Goal: Transaction & Acquisition: Purchase product/service

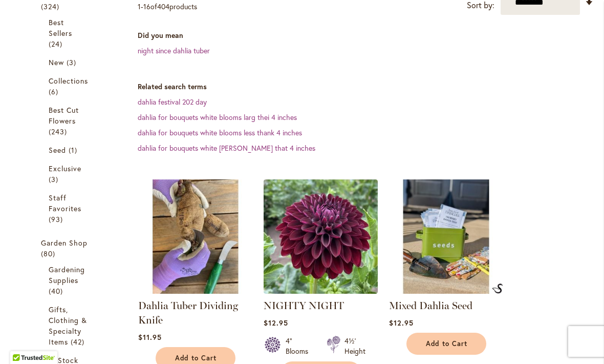
scroll to position [221, 0]
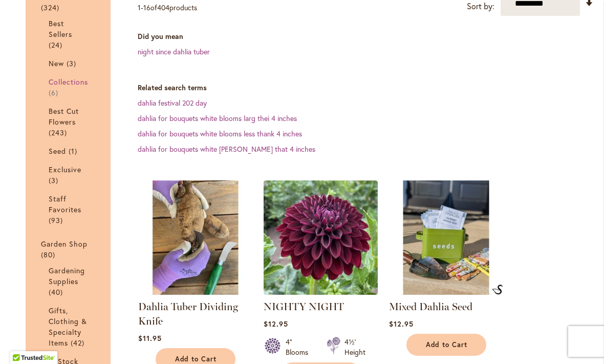
click at [79, 78] on span "Collections" at bounding box center [69, 82] width 40 height 10
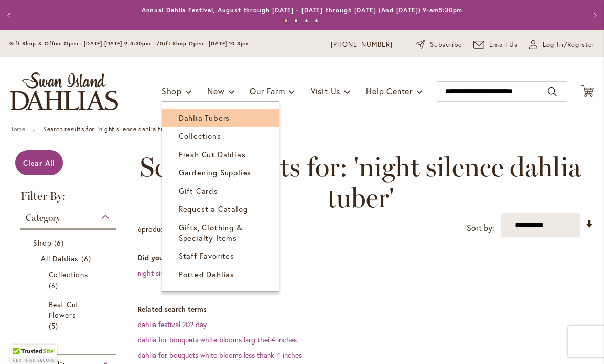
click at [219, 111] on link "Dahlia Tubers" at bounding box center [220, 118] width 117 height 18
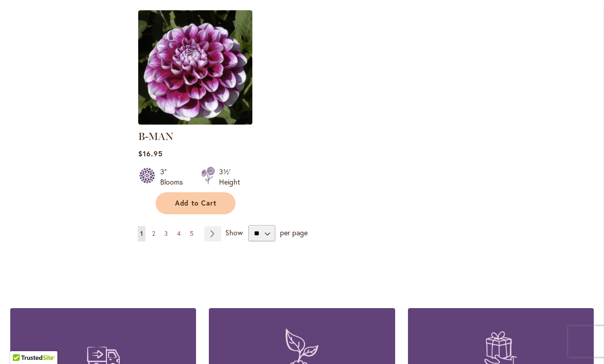
scroll to position [1336, 0]
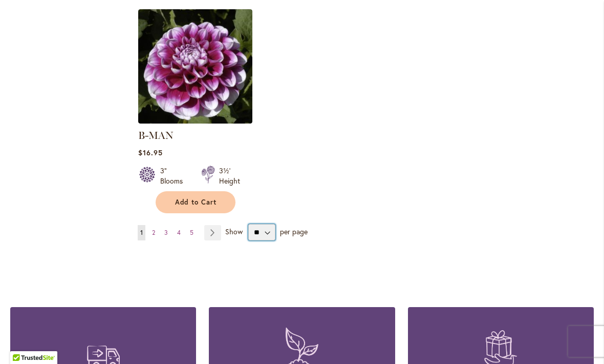
click at [268, 224] on select "** ** ** **" at bounding box center [261, 232] width 27 height 16
select select "**"
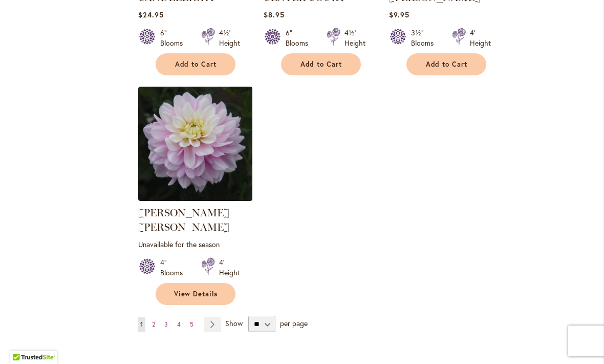
scroll to position [4729, 0]
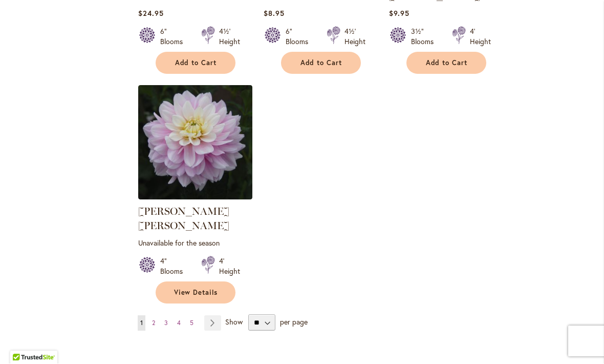
click at [232, 317] on span "Show" at bounding box center [233, 322] width 17 height 10
click at [248, 314] on select "** ** ** **" at bounding box center [261, 322] width 27 height 16
click at [217, 315] on link "Page Next" at bounding box center [212, 322] width 17 height 15
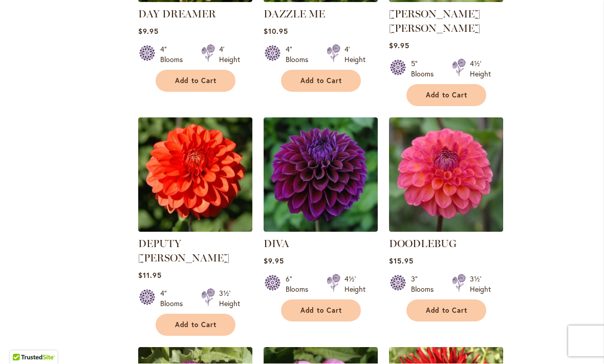
scroll to position [2786, 0]
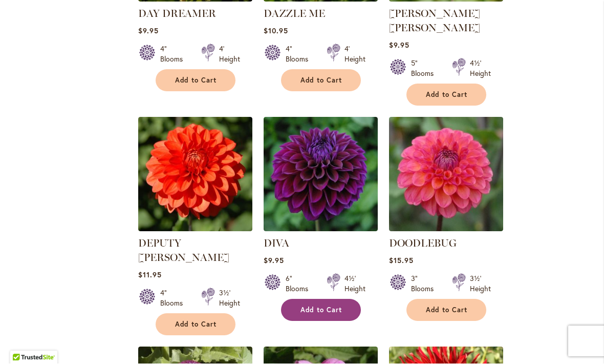
click at [327, 306] on span "Add to Cart" at bounding box center [322, 310] width 42 height 9
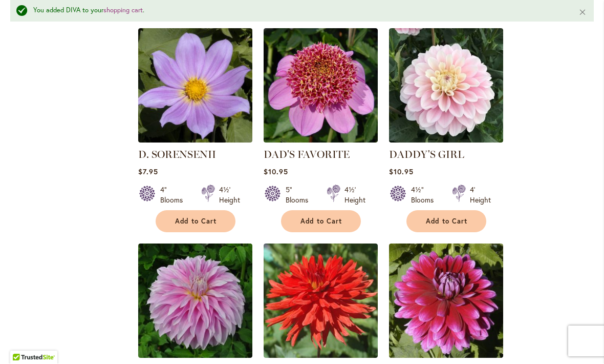
scroll to position [2244, 0]
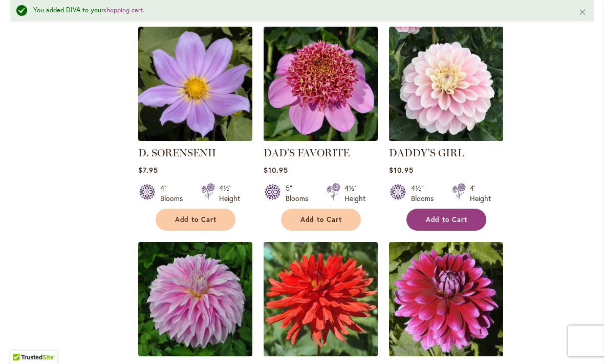
click at [451, 209] on button "Add to Cart" at bounding box center [447, 220] width 80 height 22
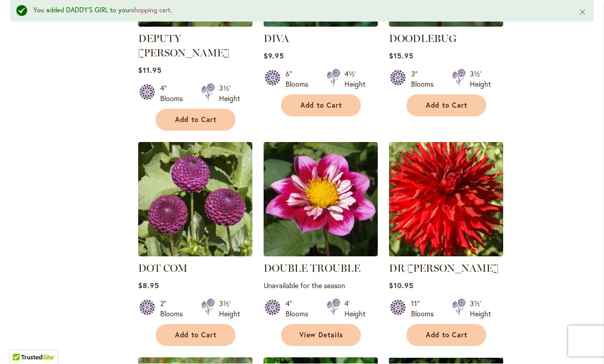
scroll to position [3018, 0]
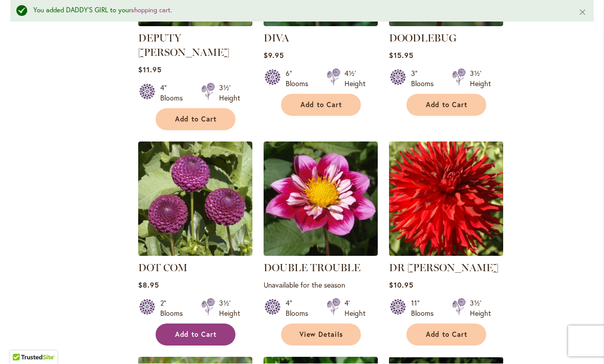
click at [199, 324] on button "Add to Cart" at bounding box center [196, 335] width 80 height 22
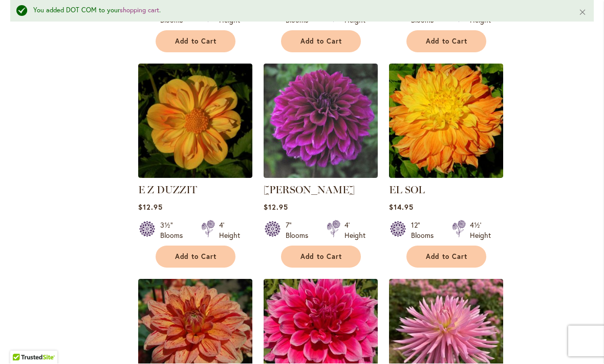
scroll to position [3527, 0]
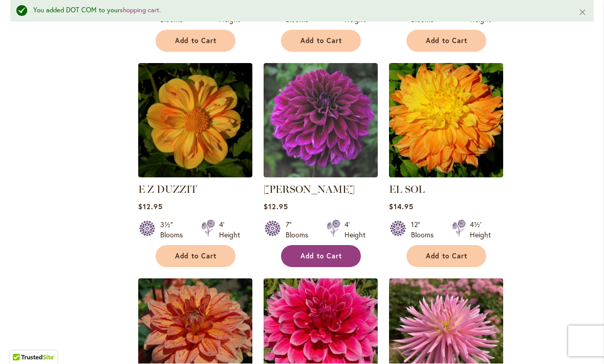
click at [336, 245] on button "Add to Cart" at bounding box center [321, 256] width 80 height 22
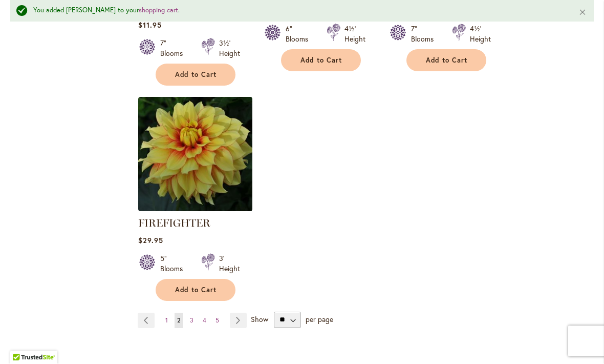
scroll to position [4831, 0]
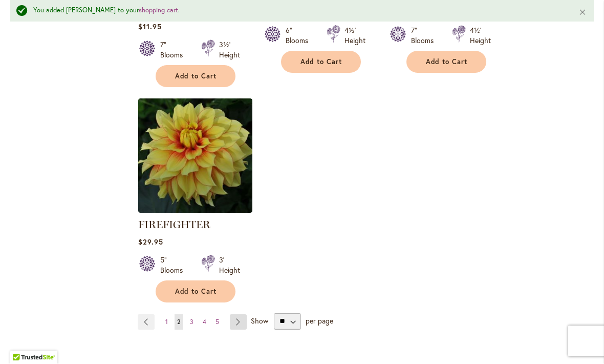
click at [232, 314] on link "Page Next" at bounding box center [238, 321] width 17 height 15
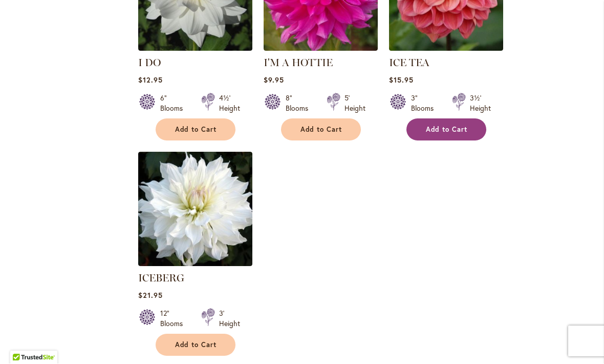
scroll to position [4785, 0]
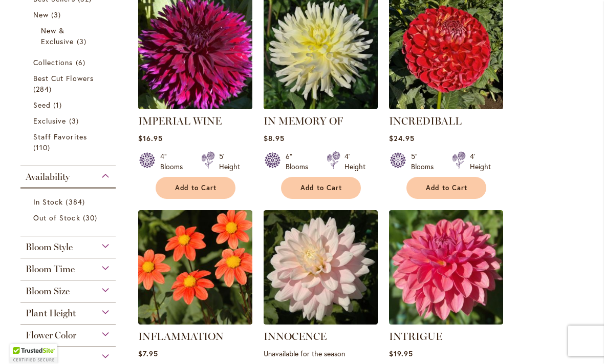
scroll to position [282, 0]
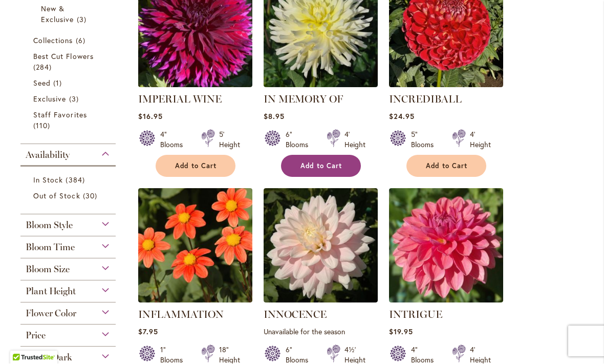
click at [328, 156] on button "Add to Cart" at bounding box center [321, 166] width 80 height 22
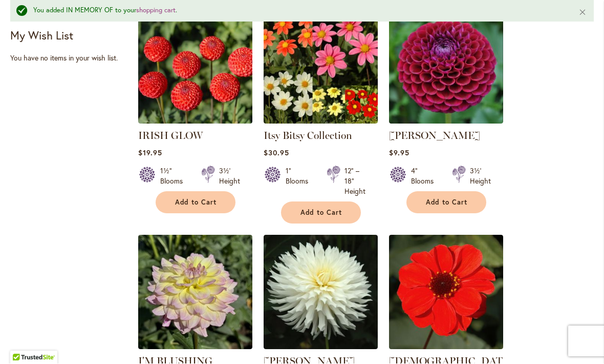
scroll to position [705, 0]
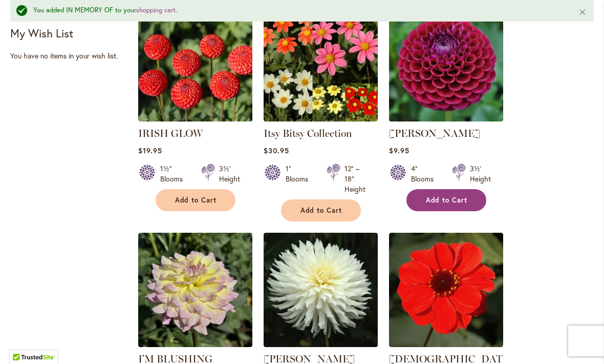
click at [442, 199] on span "Add to Cart" at bounding box center [447, 200] width 42 height 9
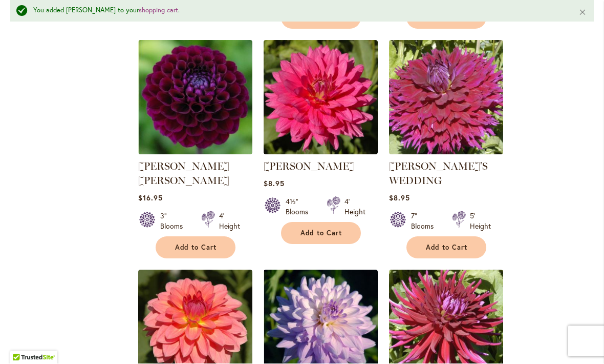
scroll to position [1128, 0]
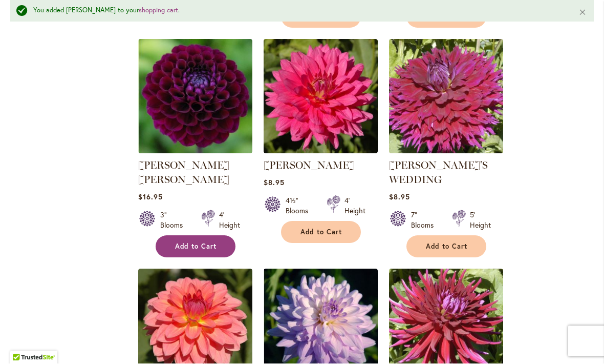
click at [210, 242] on span "Add to Cart" at bounding box center [196, 246] width 42 height 9
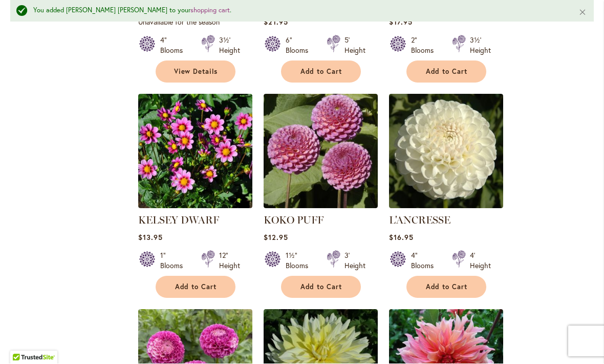
scroll to position [1952, 0]
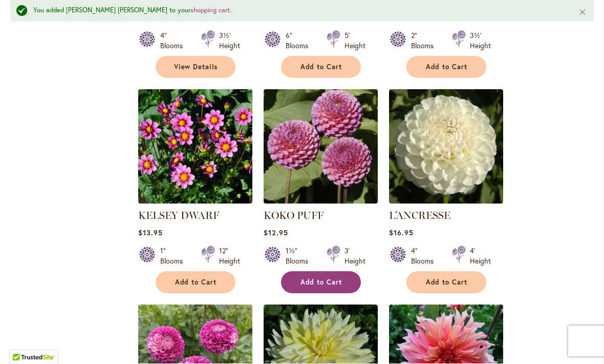
click at [316, 271] on button "Add to Cart" at bounding box center [321, 282] width 80 height 22
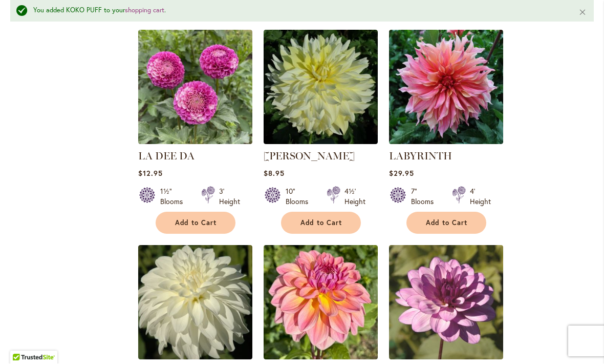
scroll to position [2228, 0]
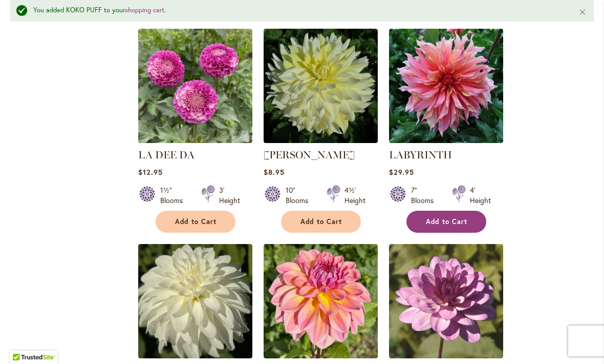
click at [458, 218] on span "Add to Cart" at bounding box center [447, 222] width 42 height 9
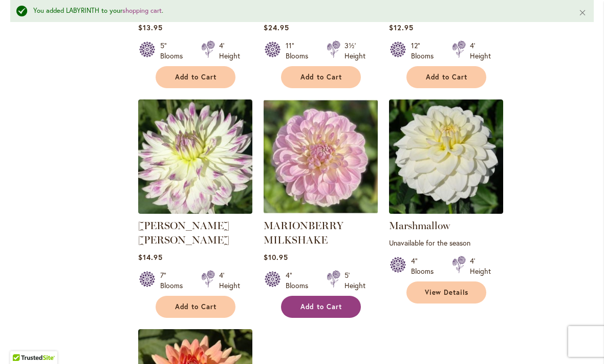
scroll to position [4581, 0]
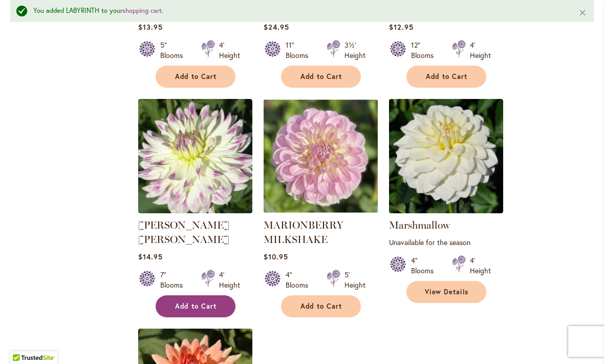
click at [193, 302] on span "Add to Cart" at bounding box center [196, 306] width 42 height 9
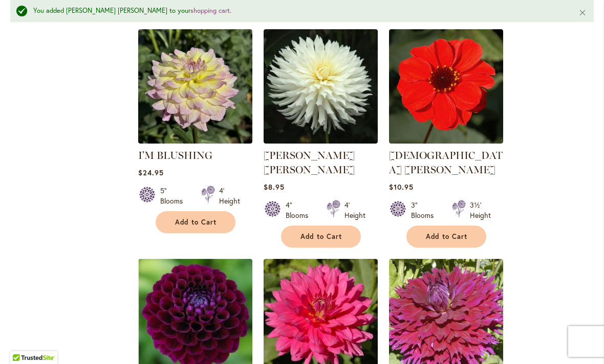
scroll to position [909, 0]
click at [322, 232] on span "Add to Cart" at bounding box center [322, 236] width 42 height 9
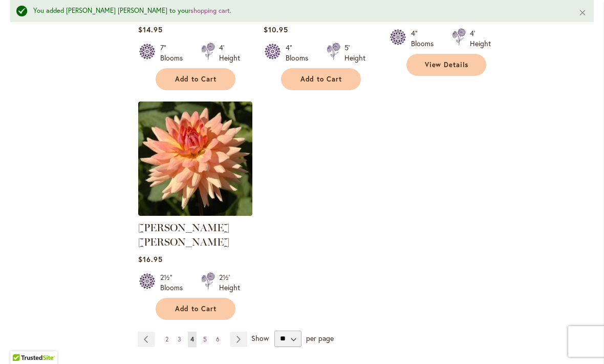
scroll to position [4805, 0]
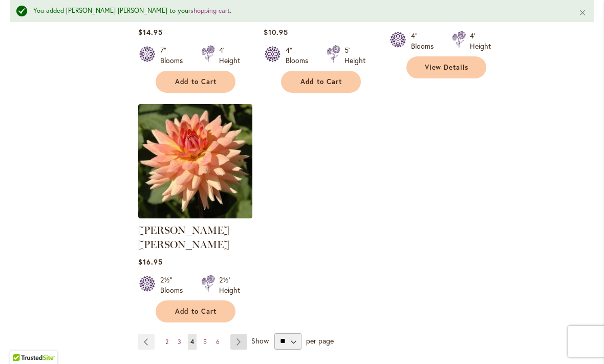
click at [245, 334] on link "Page Next" at bounding box center [238, 341] width 17 height 15
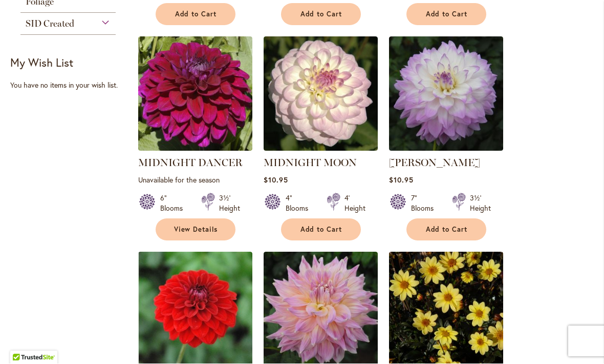
scroll to position [649, 0]
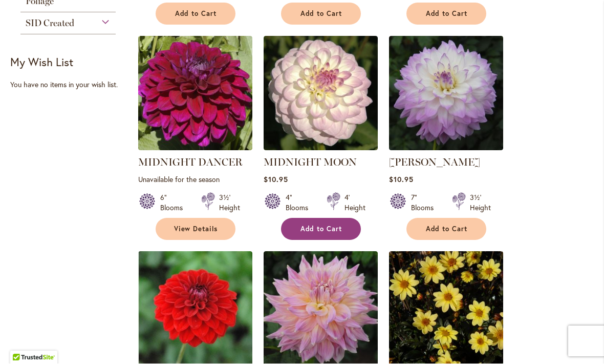
click at [334, 223] on button "Add to Cart" at bounding box center [321, 229] width 80 height 22
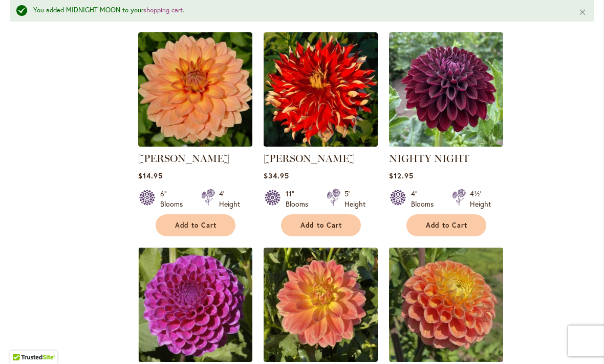
scroll to position [2228, 0]
click at [458, 221] on span "Add to Cart" at bounding box center [447, 225] width 42 height 9
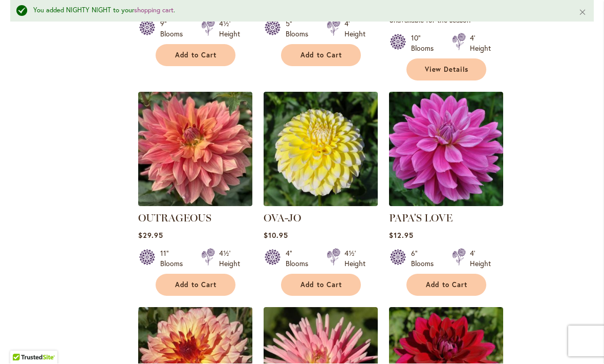
scroll to position [3045, 0]
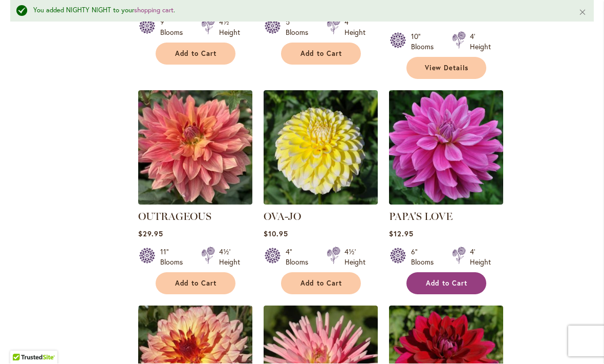
click at [469, 272] on button "Add to Cart" at bounding box center [447, 283] width 80 height 22
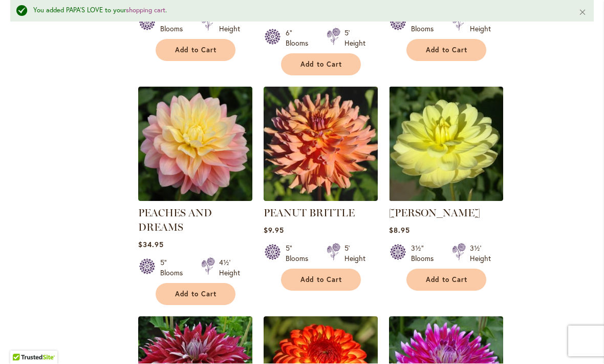
scroll to position [3710, 0]
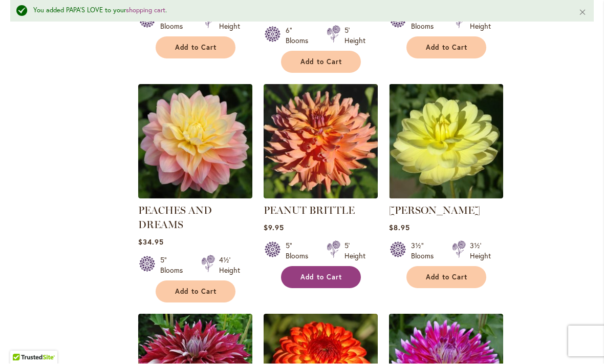
click at [336, 273] on span "Add to Cart" at bounding box center [322, 277] width 42 height 9
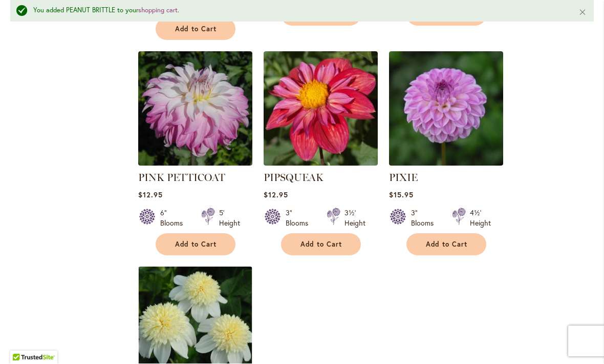
scroll to position [4661, 0]
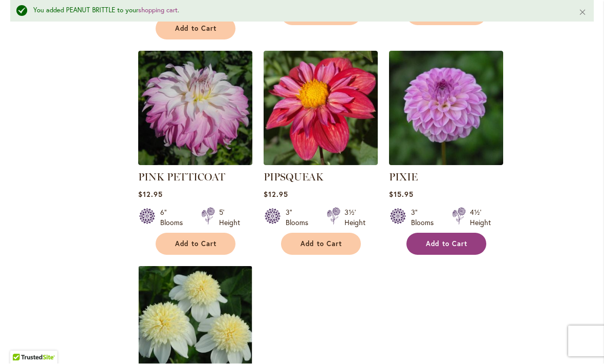
click at [437, 240] on span "Add to Cart" at bounding box center [447, 244] width 42 height 9
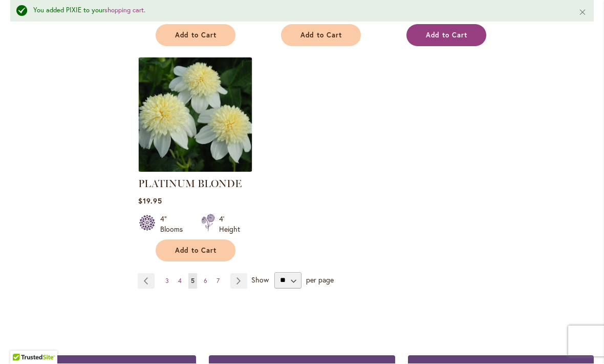
scroll to position [4870, 0]
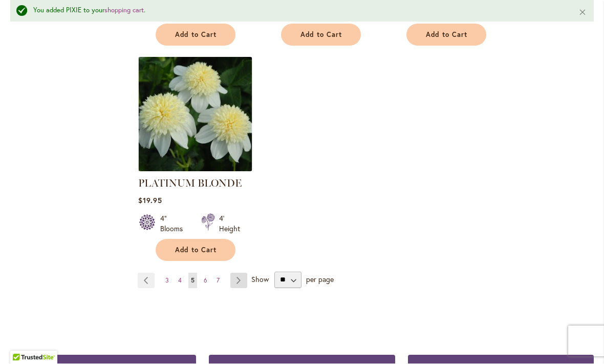
click at [242, 273] on link "Page Next" at bounding box center [238, 280] width 17 height 15
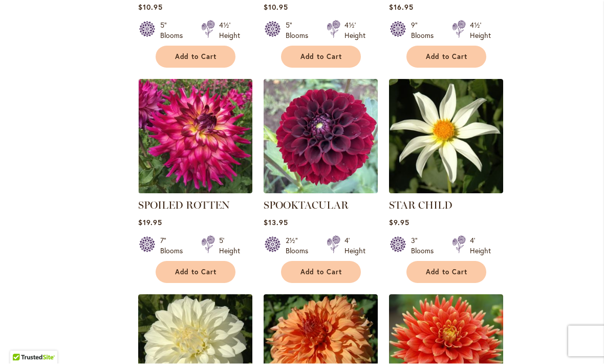
scroll to position [2578, 0]
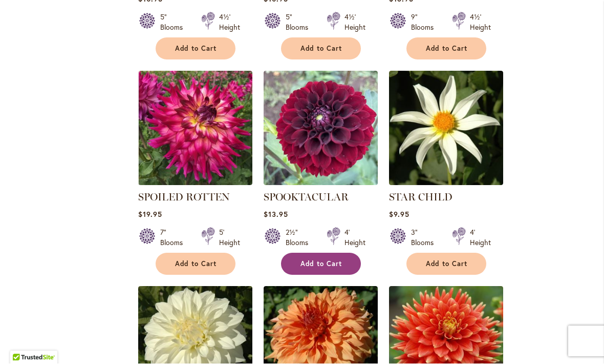
click at [308, 260] on span "Add to Cart" at bounding box center [322, 264] width 42 height 9
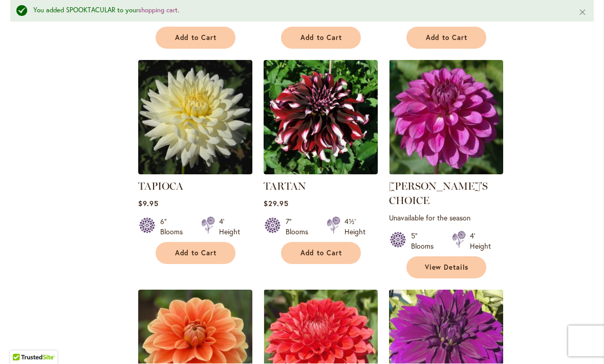
scroll to position [3921, 0]
click at [191, 249] on span "Add to Cart" at bounding box center [196, 253] width 42 height 9
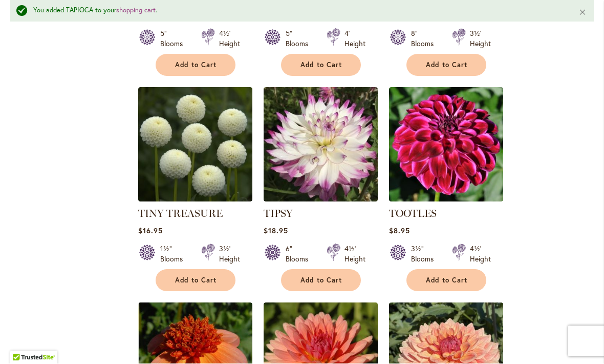
scroll to position [4345, 0]
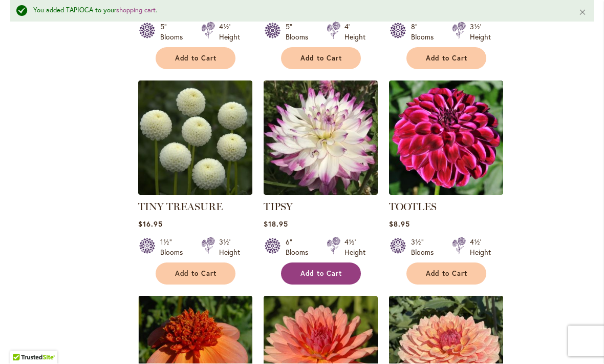
click at [318, 263] on button "Add to Cart" at bounding box center [321, 274] width 80 height 22
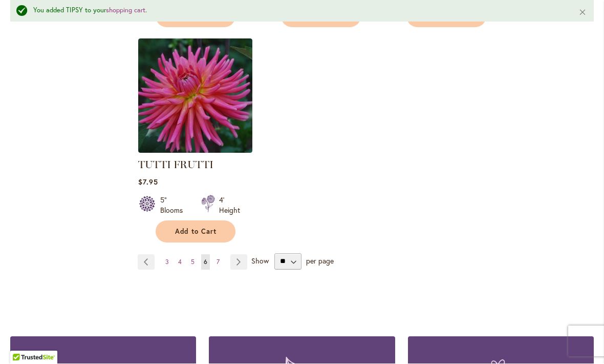
scroll to position [4820, 0]
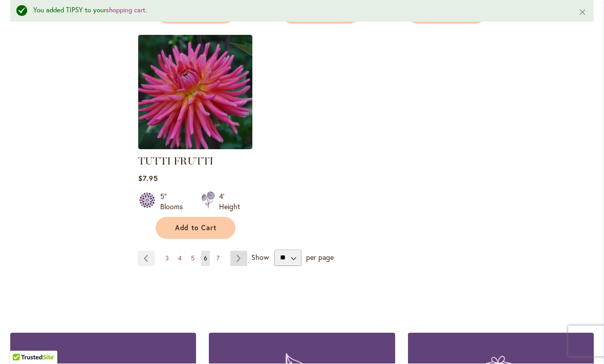
click at [239, 251] on link "Page Next" at bounding box center [238, 258] width 17 height 15
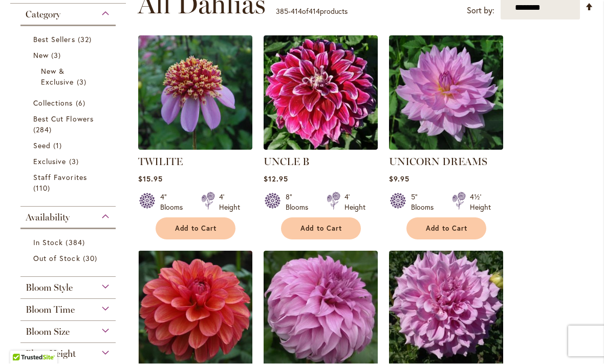
scroll to position [223, 0]
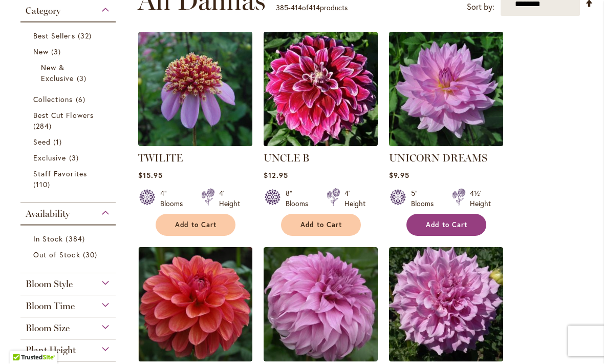
click at [448, 221] on span "Add to Cart" at bounding box center [447, 225] width 42 height 9
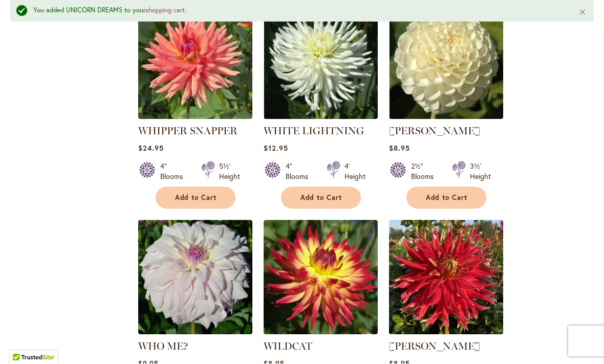
scroll to position [1149, 0]
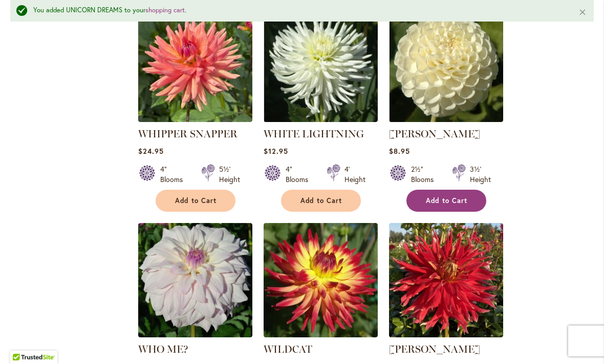
click at [454, 197] on span "Add to Cart" at bounding box center [447, 201] width 42 height 9
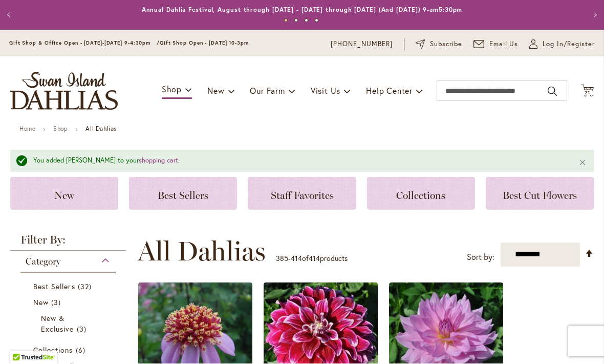
scroll to position [0, 0]
